Goal: Navigation & Orientation: Go to known website

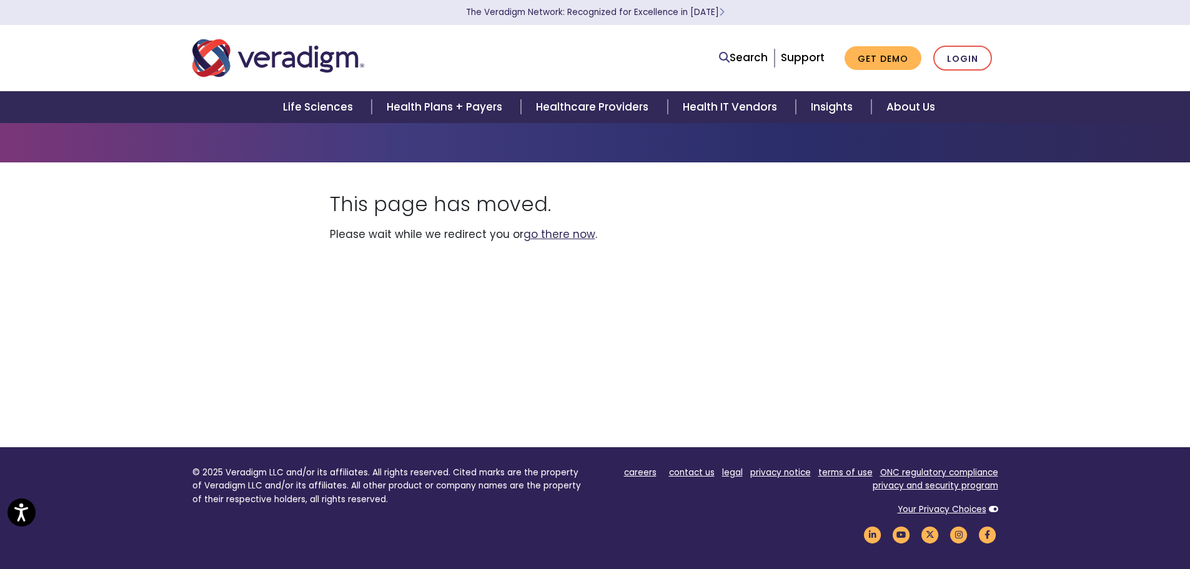
click at [561, 236] on link "go there now" at bounding box center [559, 234] width 72 height 15
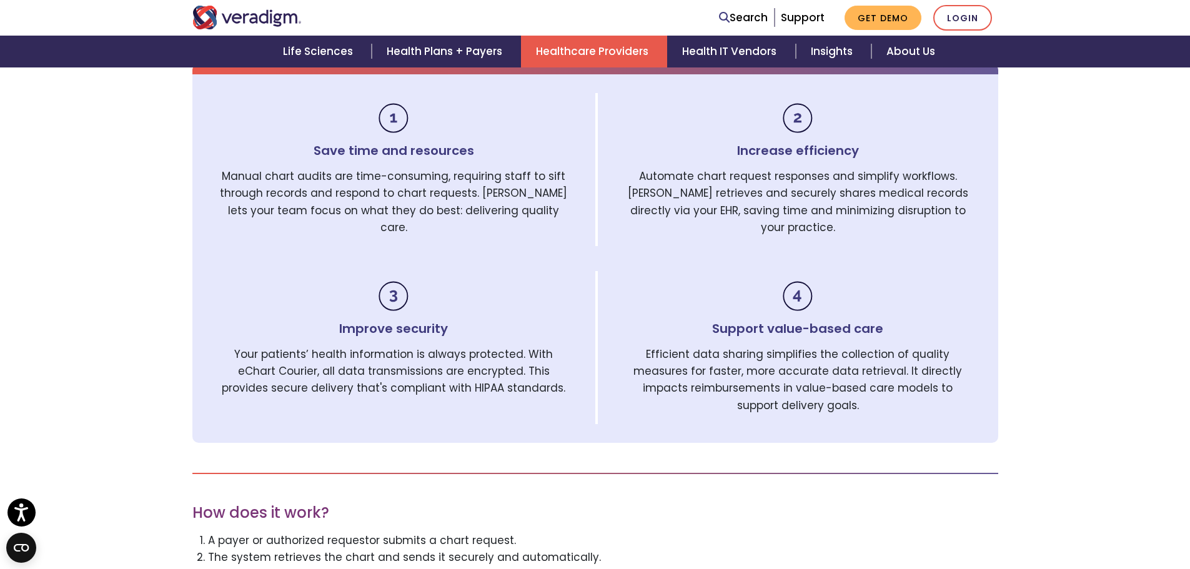
scroll to position [749, 0]
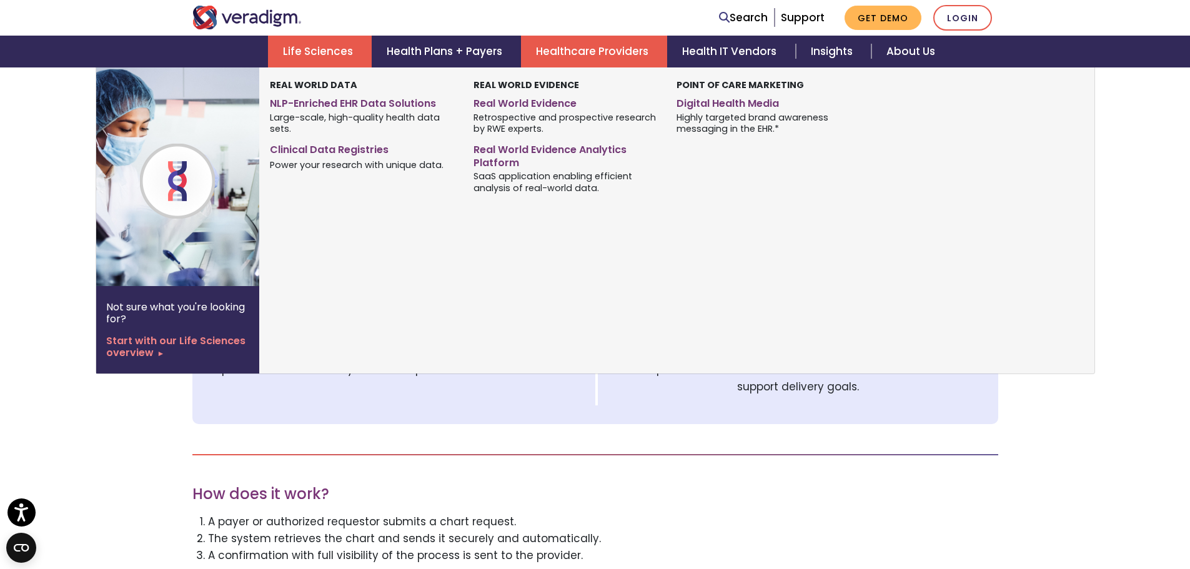
click at [324, 55] on link "Life Sciences" at bounding box center [320, 52] width 104 height 32
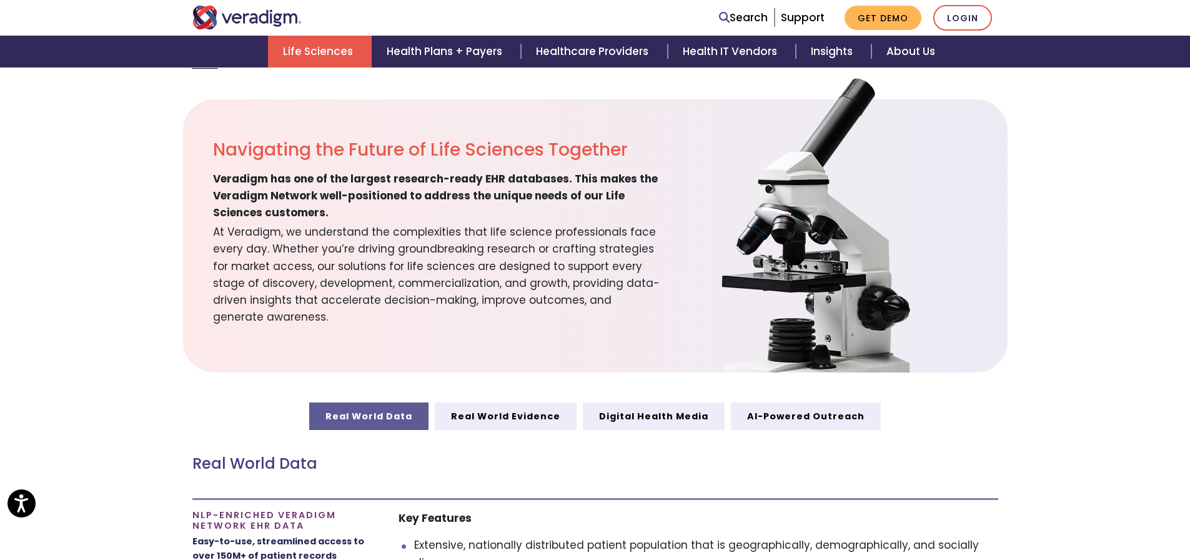
scroll to position [375, 0]
click at [453, 54] on link "Health Plans + Payers" at bounding box center [446, 52] width 149 height 32
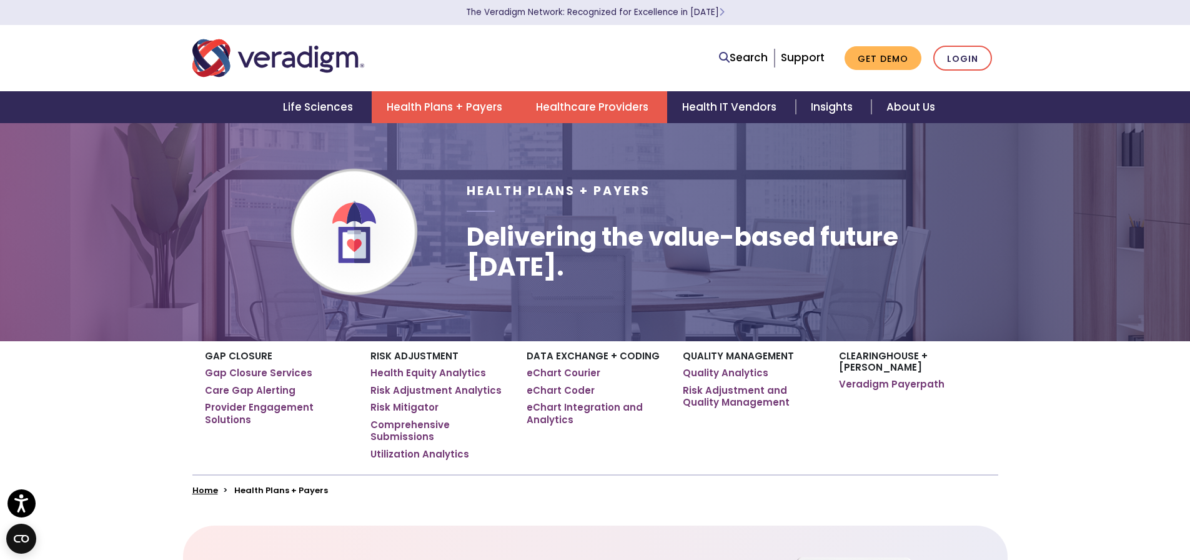
click at [611, 107] on link "Healthcare Providers" at bounding box center [594, 107] width 146 height 32
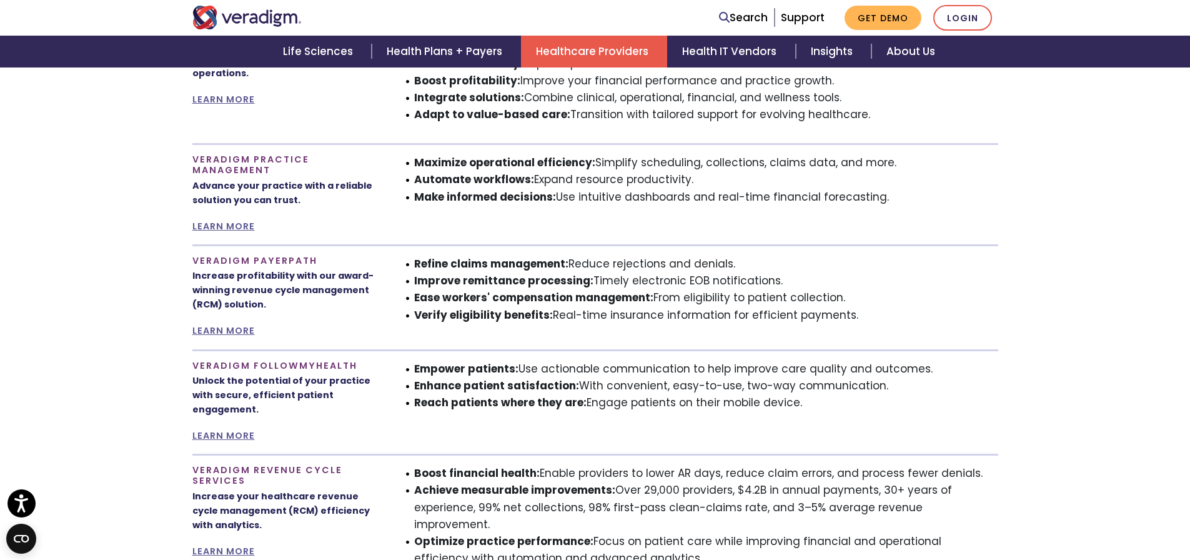
scroll to position [874, 0]
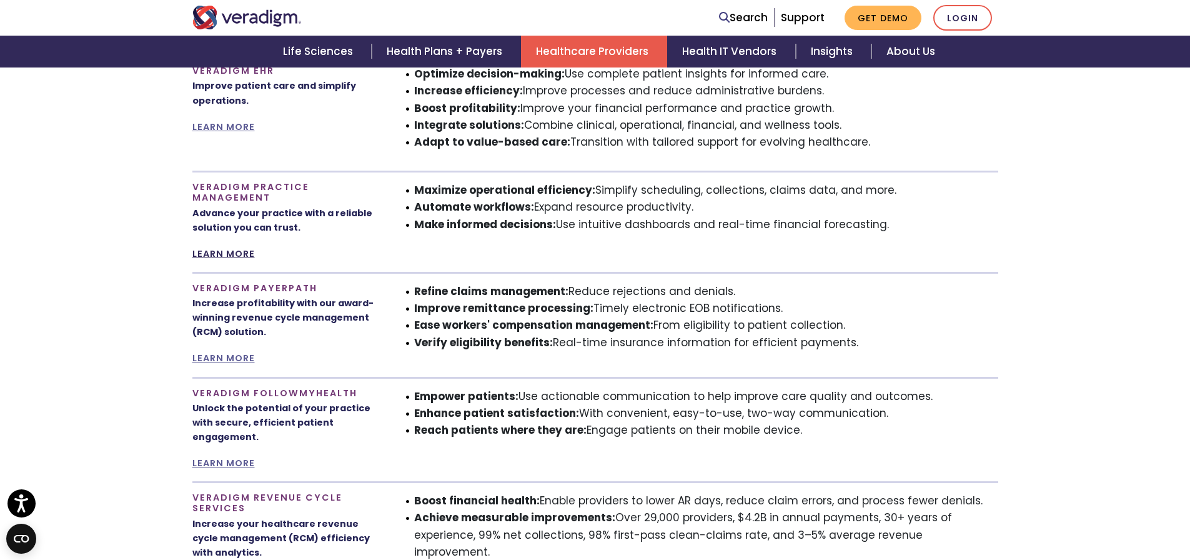
click at [216, 249] on link "LEARN MORE" at bounding box center [223, 253] width 62 height 12
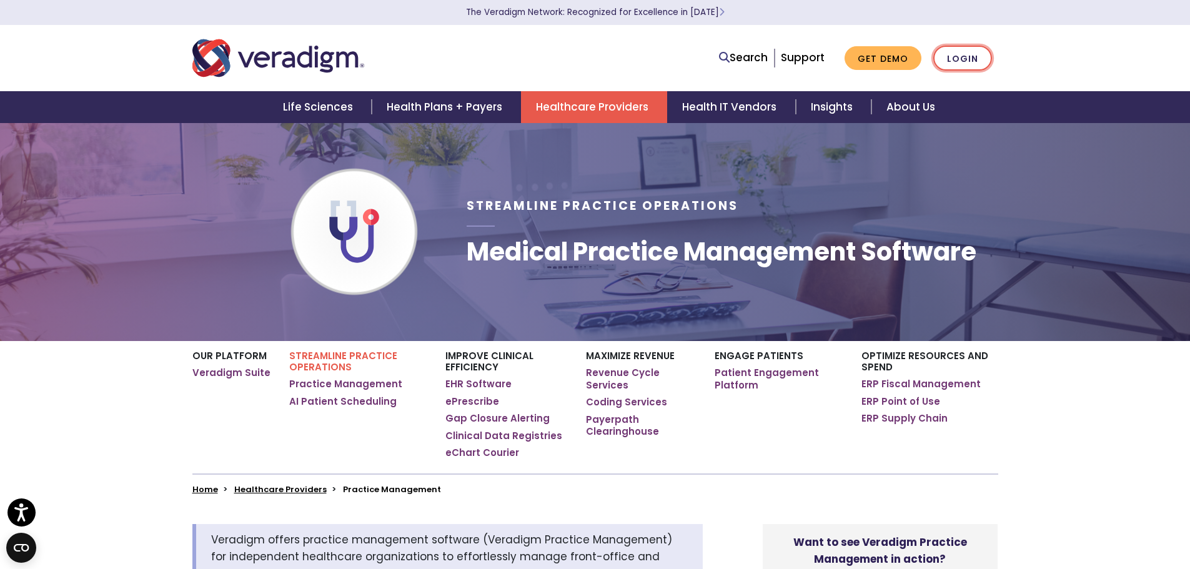
click at [959, 55] on link "Login" at bounding box center [962, 59] width 59 height 26
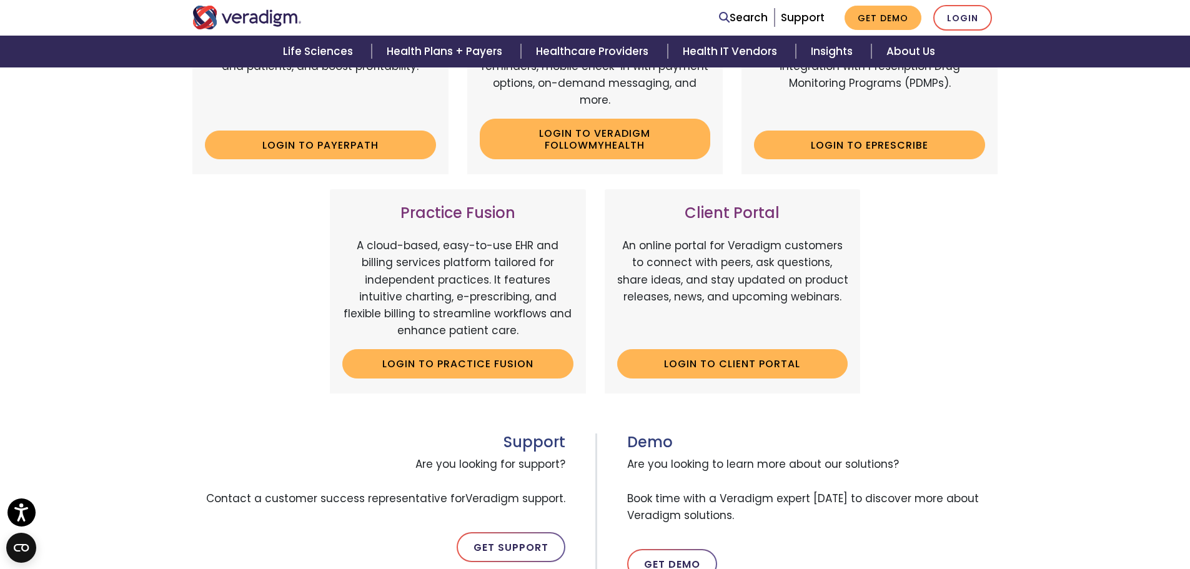
scroll to position [312, 0]
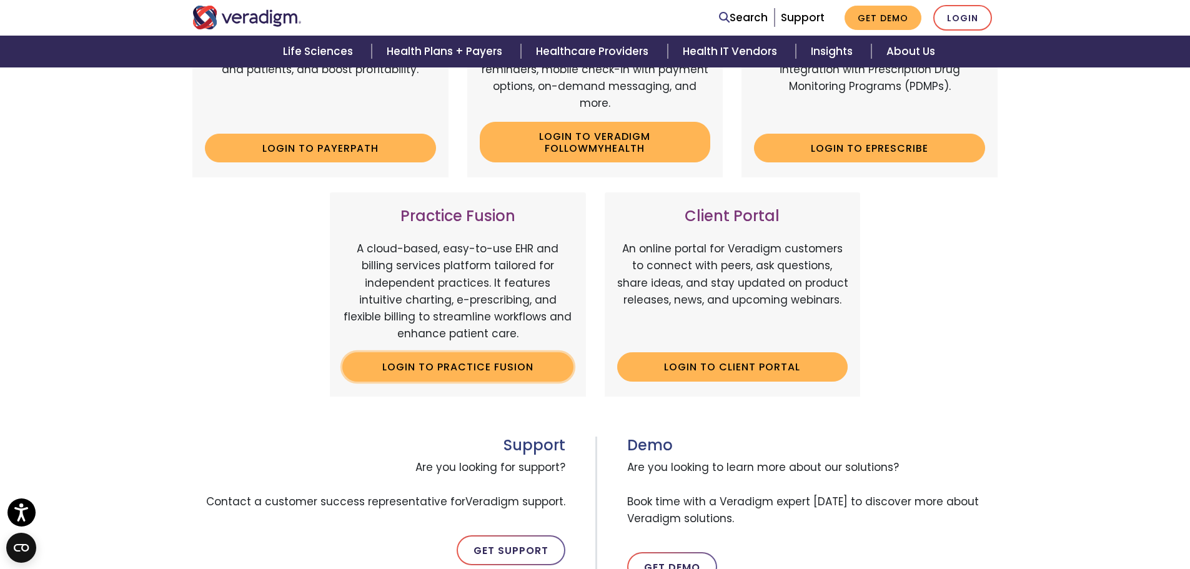
click at [449, 365] on link "Login to Practice Fusion" at bounding box center [457, 366] width 231 height 29
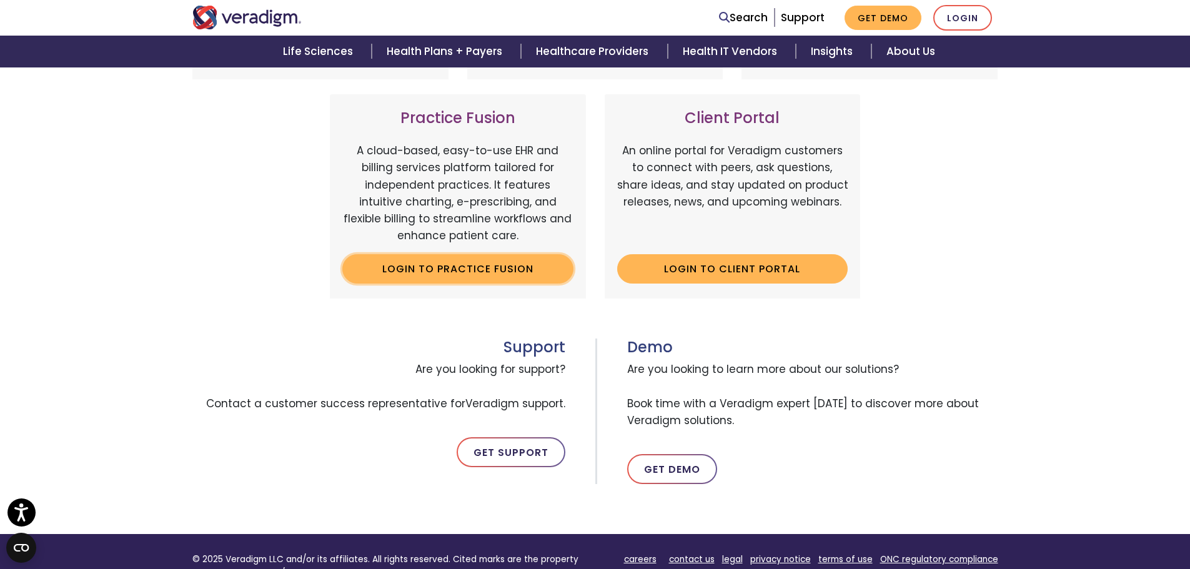
scroll to position [562, 0]
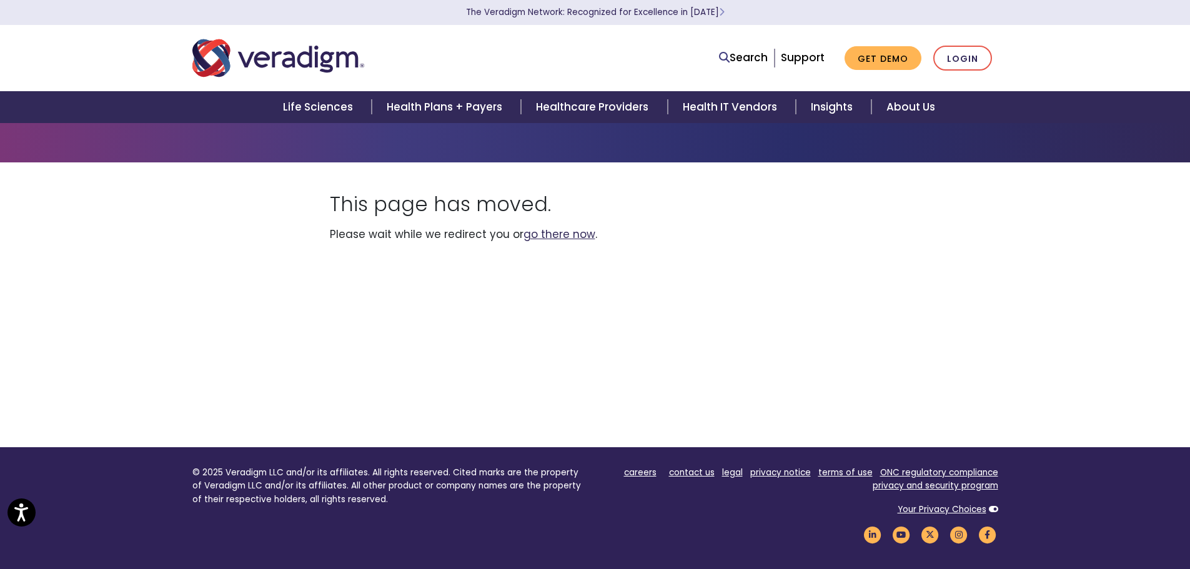
click at [564, 233] on link "go there now" at bounding box center [559, 234] width 72 height 15
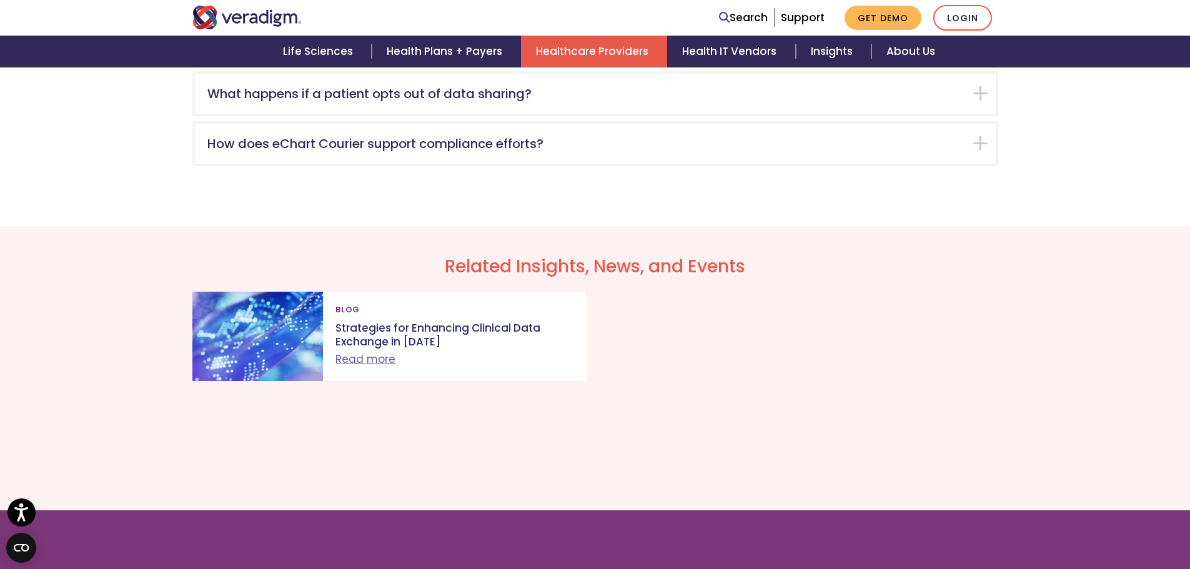
scroll to position [2248, 0]
